Goal: Communication & Community: Answer question/provide support

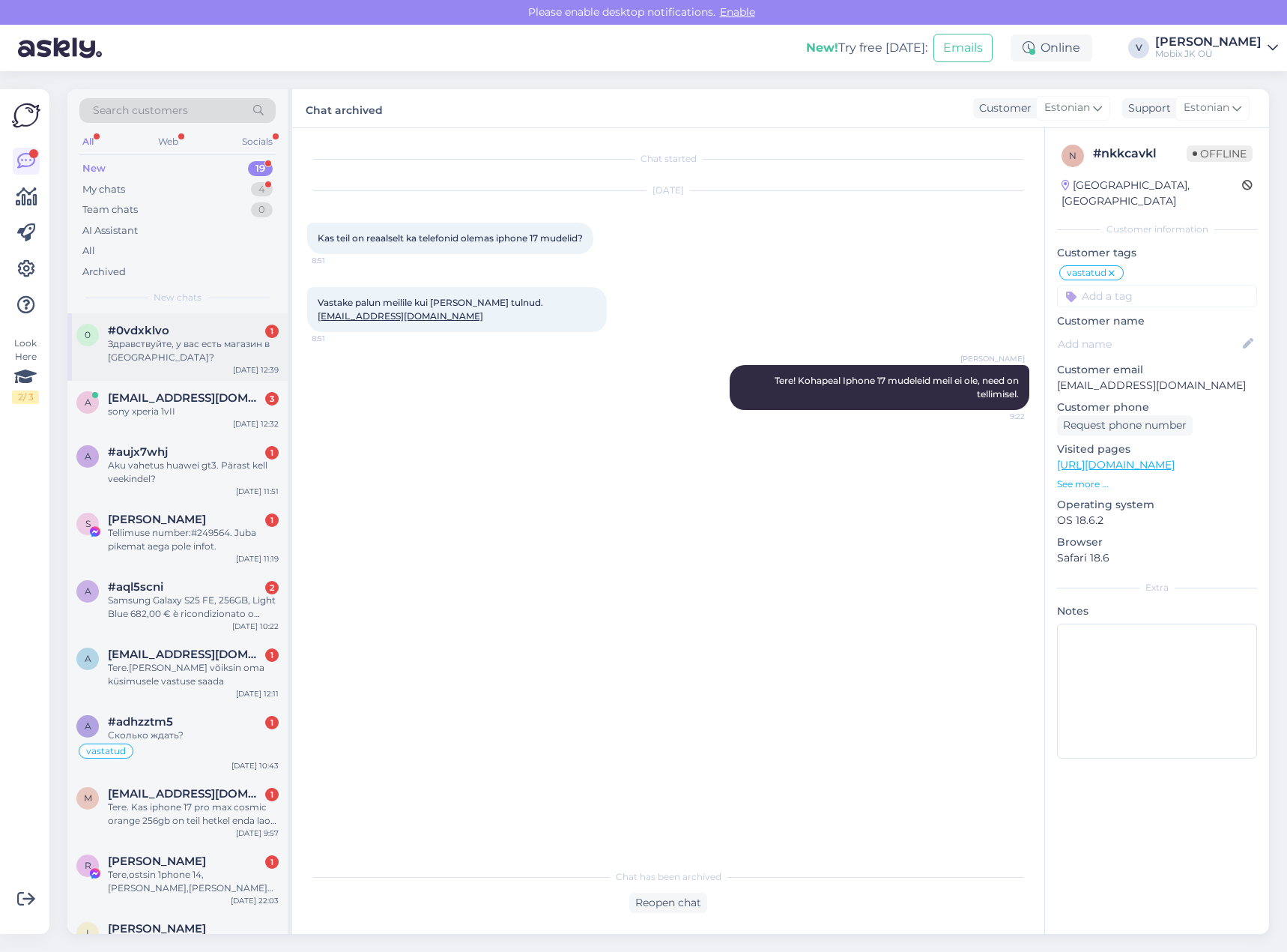
click at [235, 366] on div "[DATE] 12:39" at bounding box center [255, 370] width 46 height 12
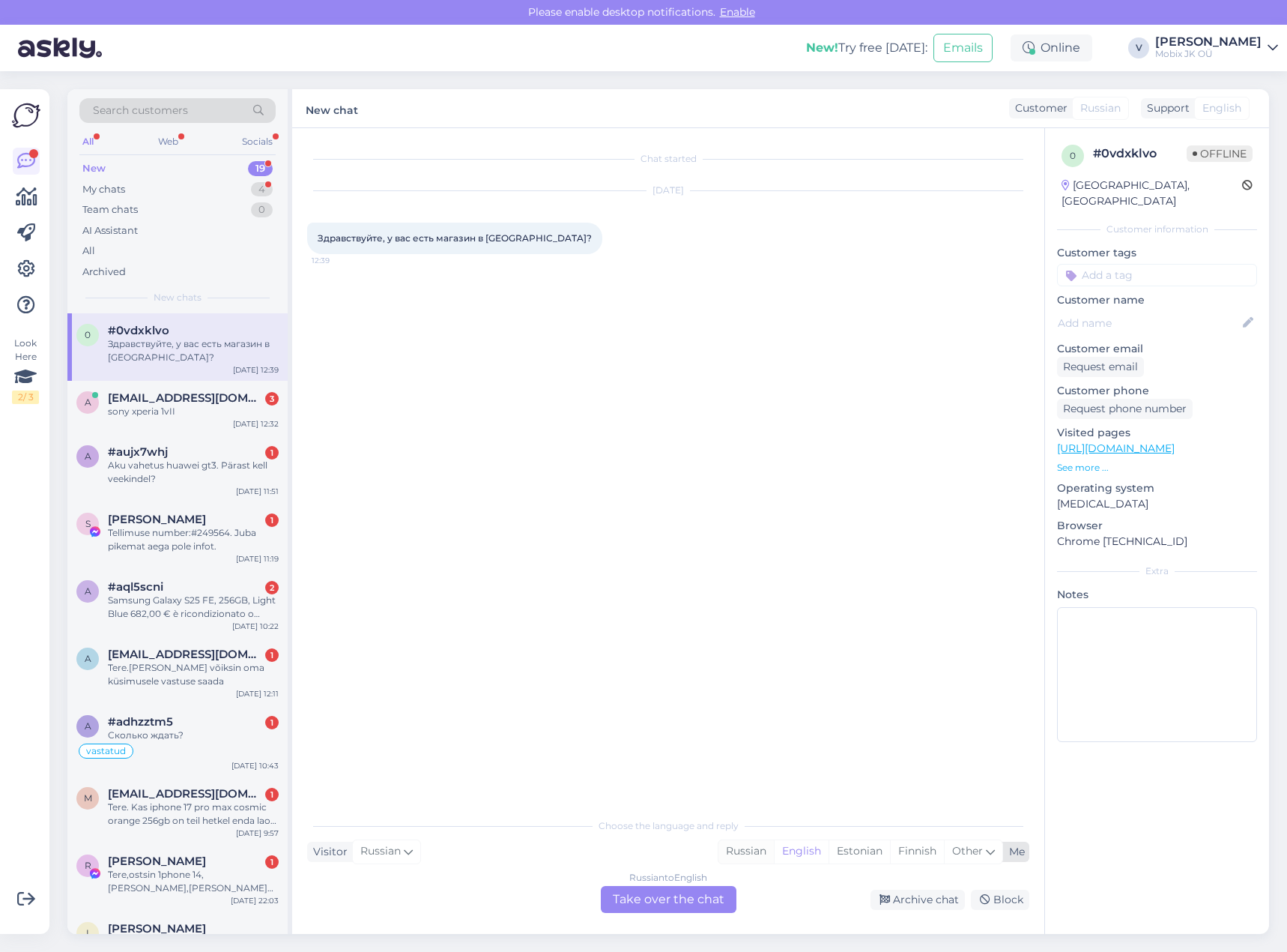
click at [728, 856] on div "Russian" at bounding box center [746, 851] width 55 height 22
click at [693, 888] on div "Russian to Russian Take over the chat" at bounding box center [669, 900] width 136 height 27
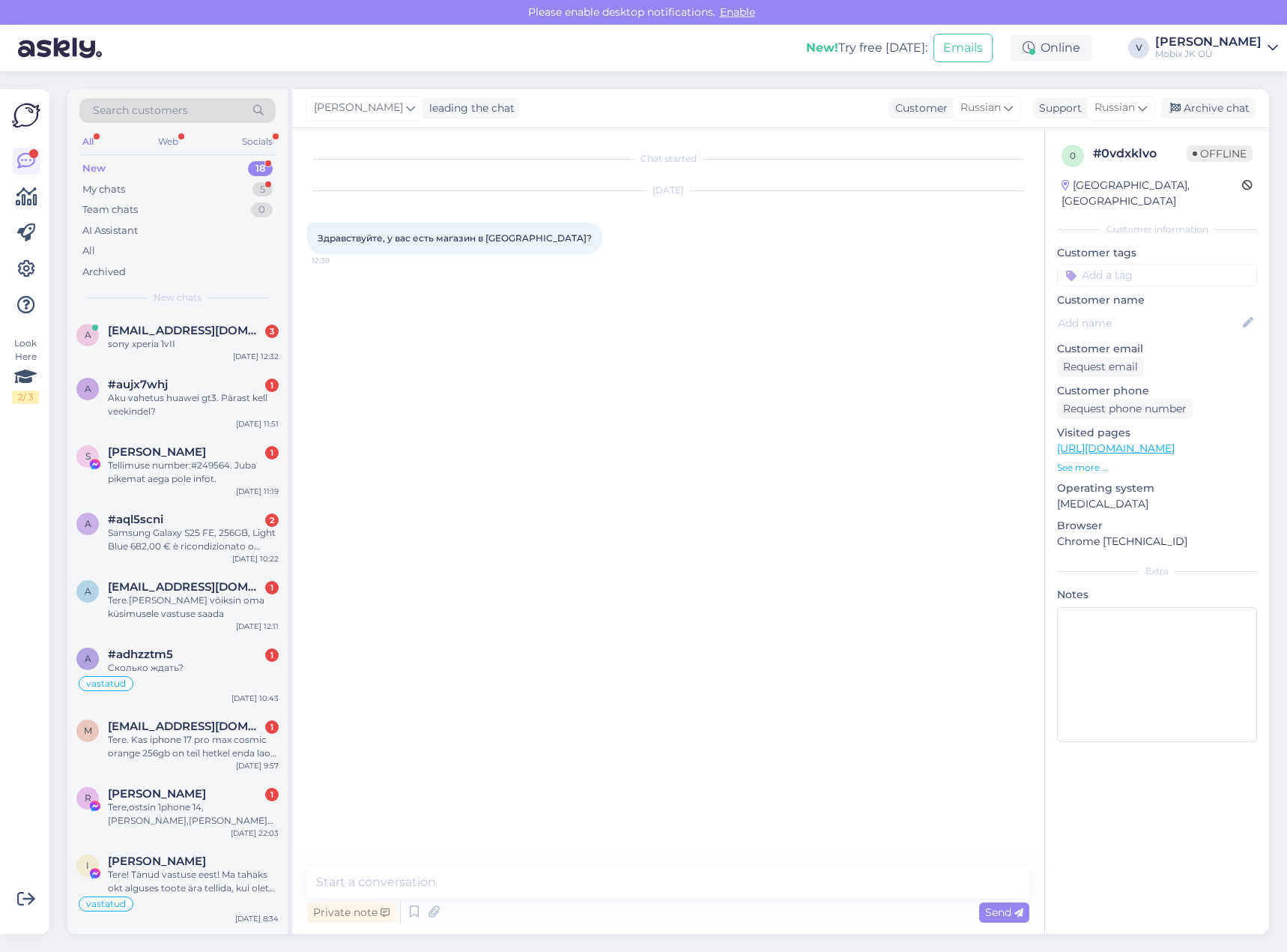
click at [690, 873] on textarea at bounding box center [668, 882] width 723 height 31
click at [691, 883] on textarea at bounding box center [668, 882] width 723 height 31
type textarea "Здравствуйте! В [GEOGRAPHIC_DATA] физического магазина нету, только в [GEOGRAPH…"
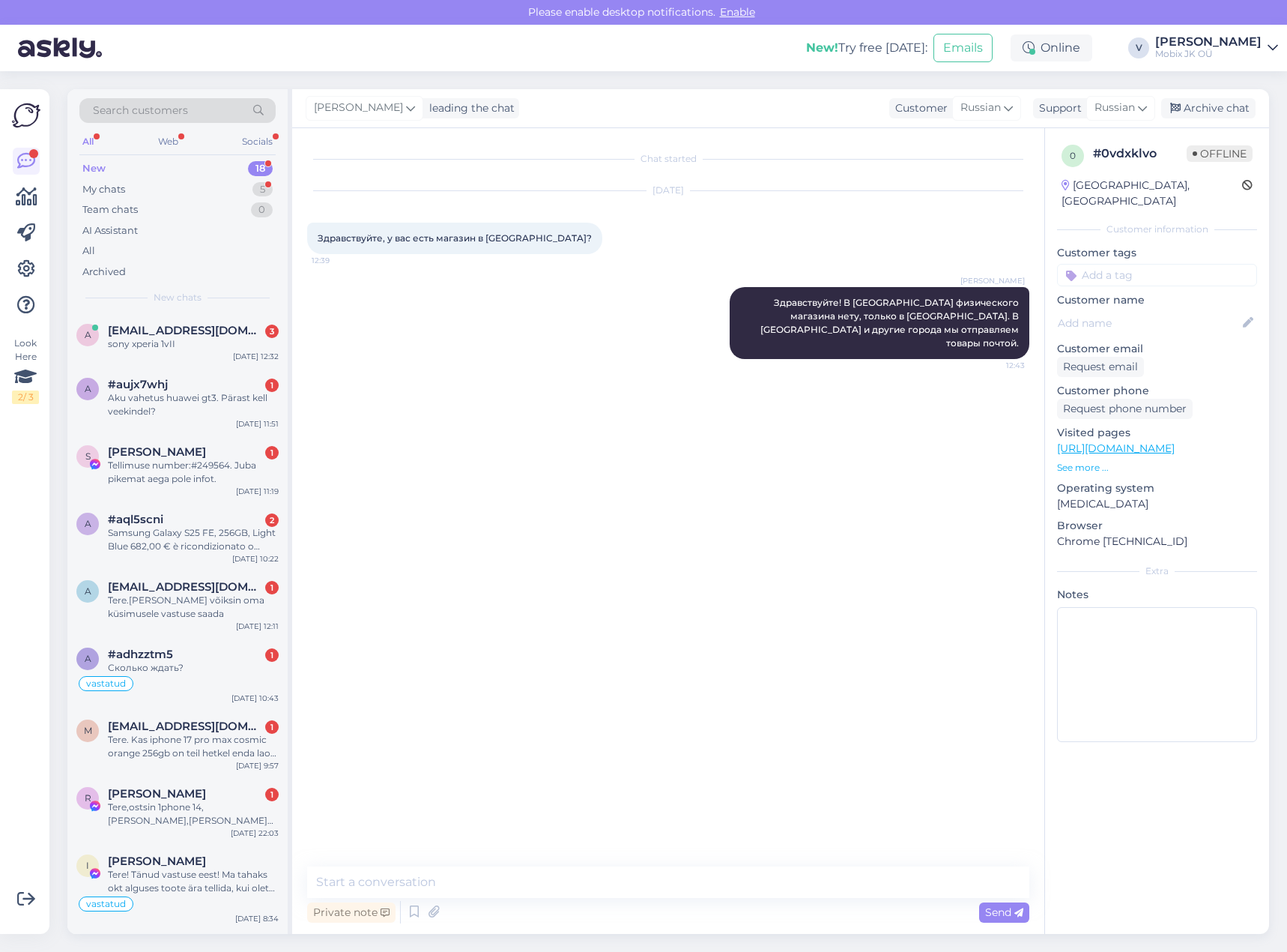
click at [1119, 263] on input at bounding box center [1157, 274] width 200 height 22
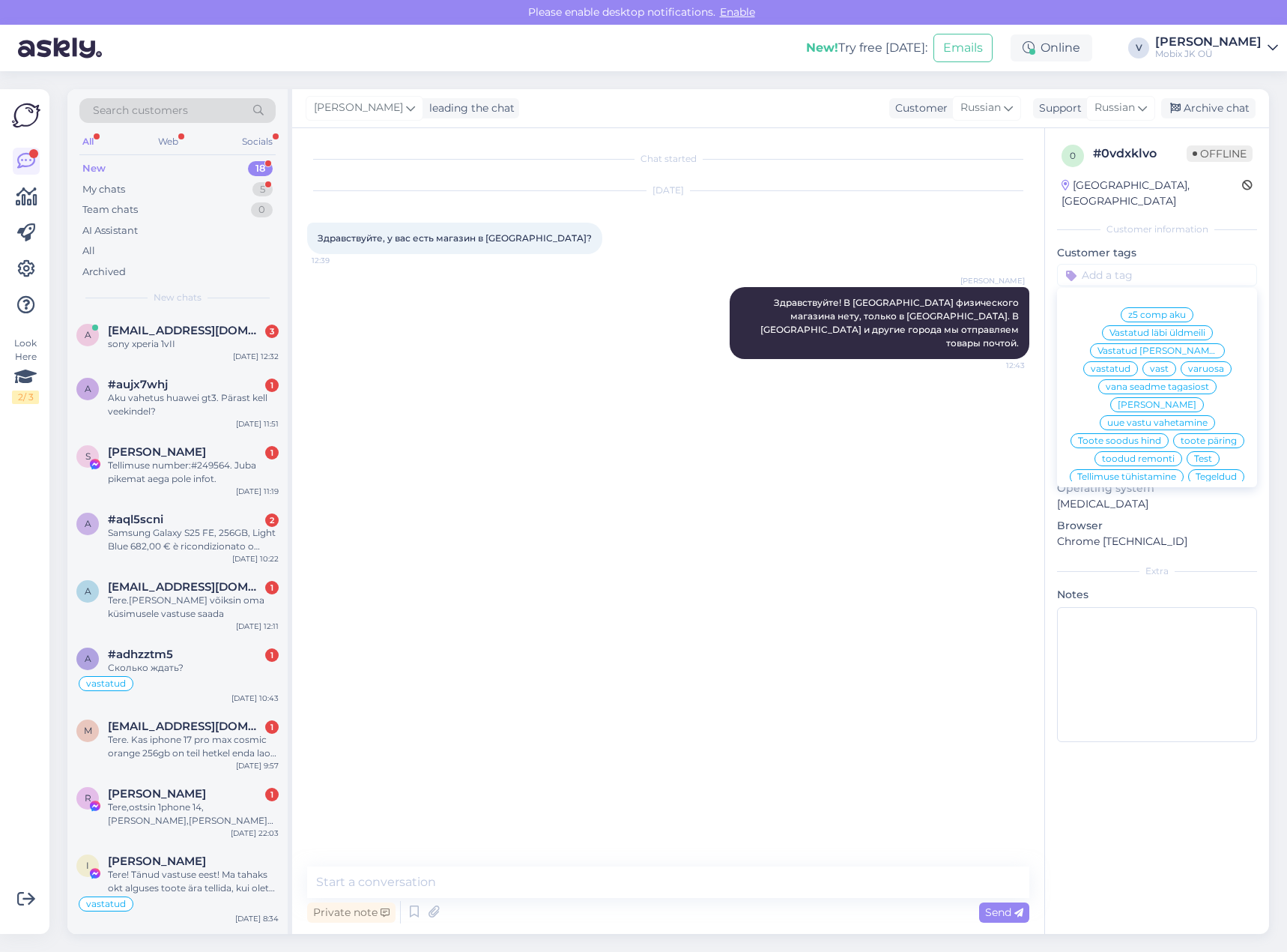
click at [1131, 364] on span "vastatud" at bounding box center [1110, 368] width 40 height 9
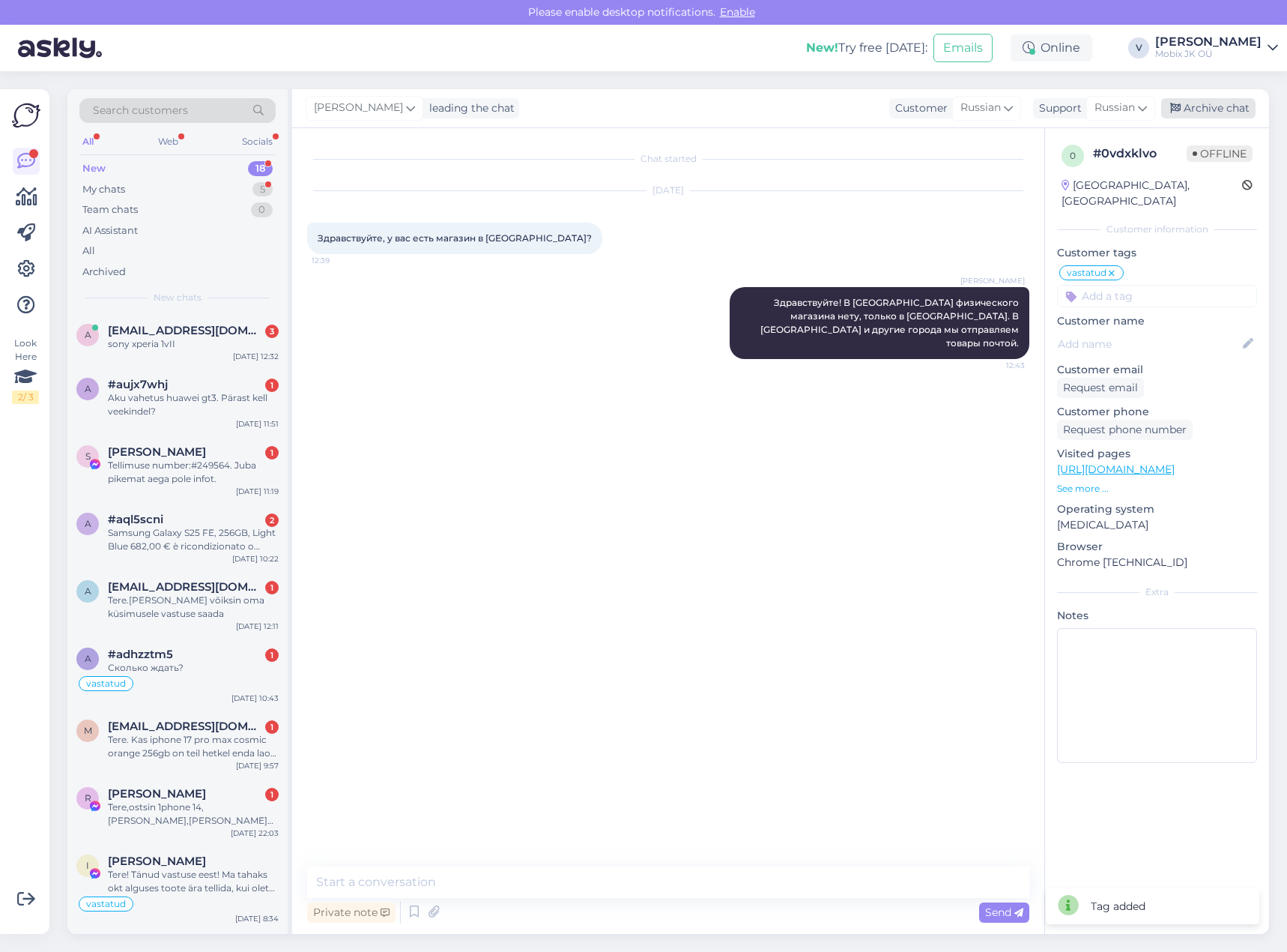
click at [1220, 117] on div "Archive chat" at bounding box center [1207, 108] width 94 height 20
